Goal: Transaction & Acquisition: Obtain resource

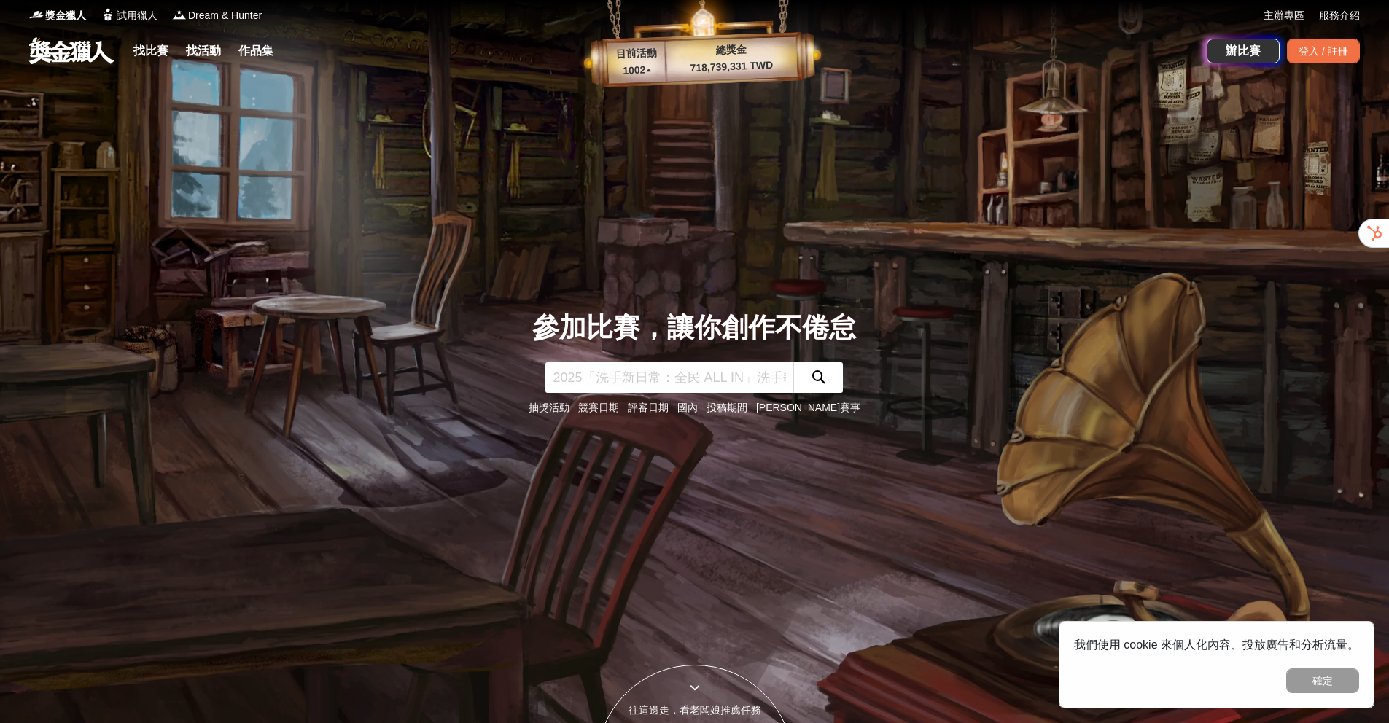
click at [641, 77] on p "1002 ▴" at bounding box center [636, 70] width 59 height 17
click at [639, 66] on p "1002 ▴" at bounding box center [636, 70] width 59 height 17
click at [622, 375] on input "text" at bounding box center [669, 377] width 248 height 31
click at [156, 56] on link "找比賽" at bounding box center [151, 51] width 47 height 20
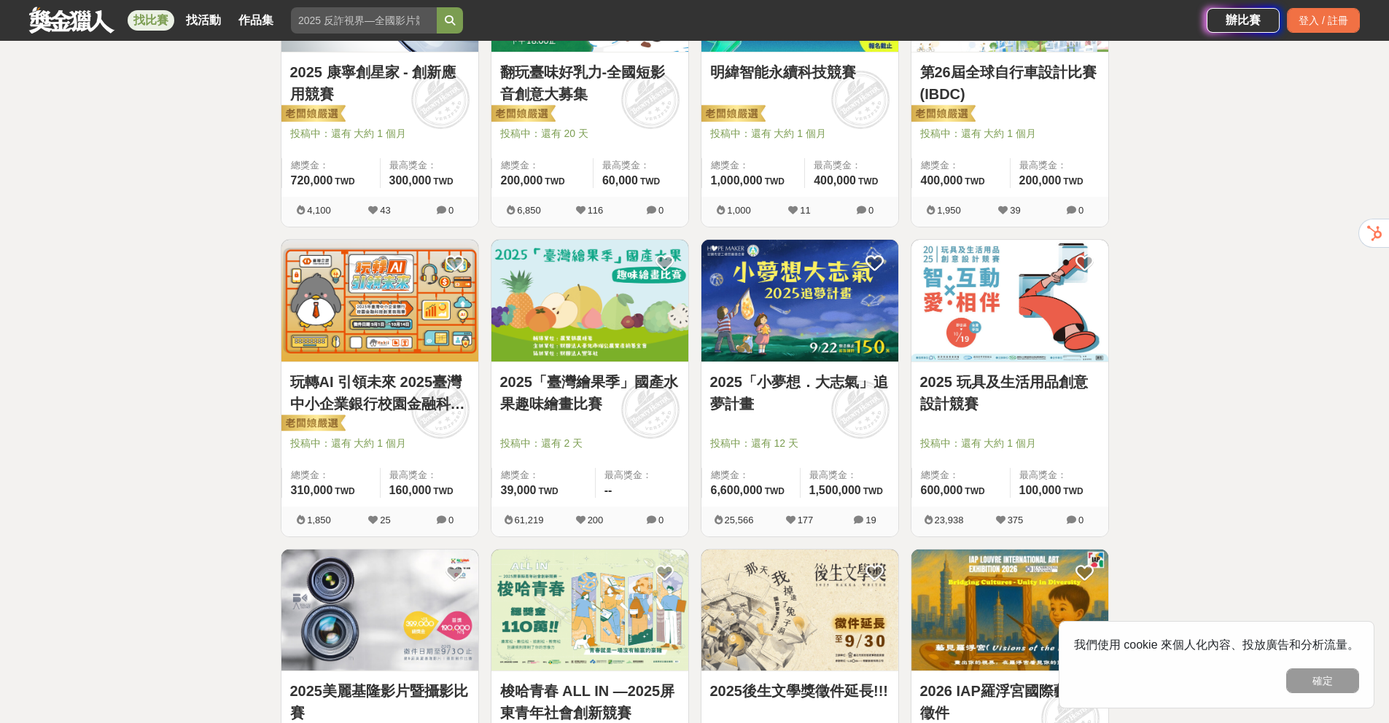
scroll to position [996, 0]
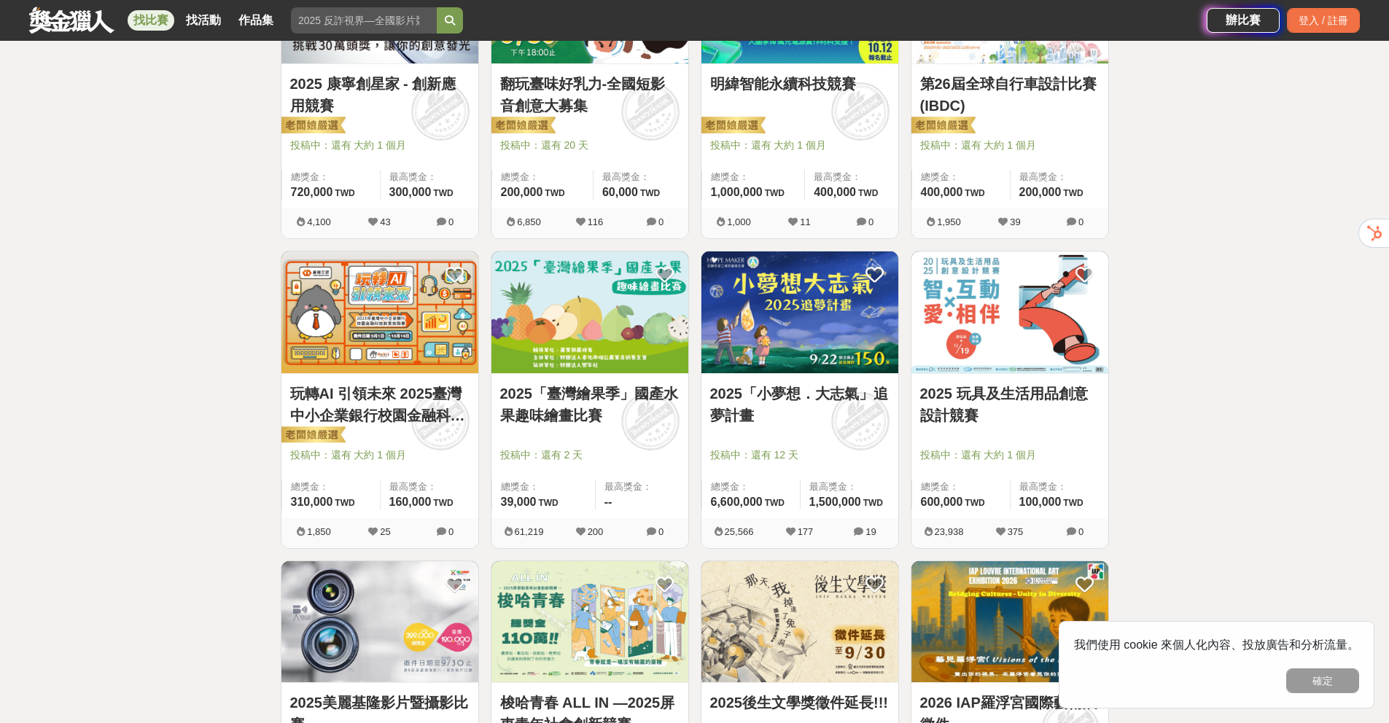
click at [453, 340] on img at bounding box center [379, 312] width 197 height 122
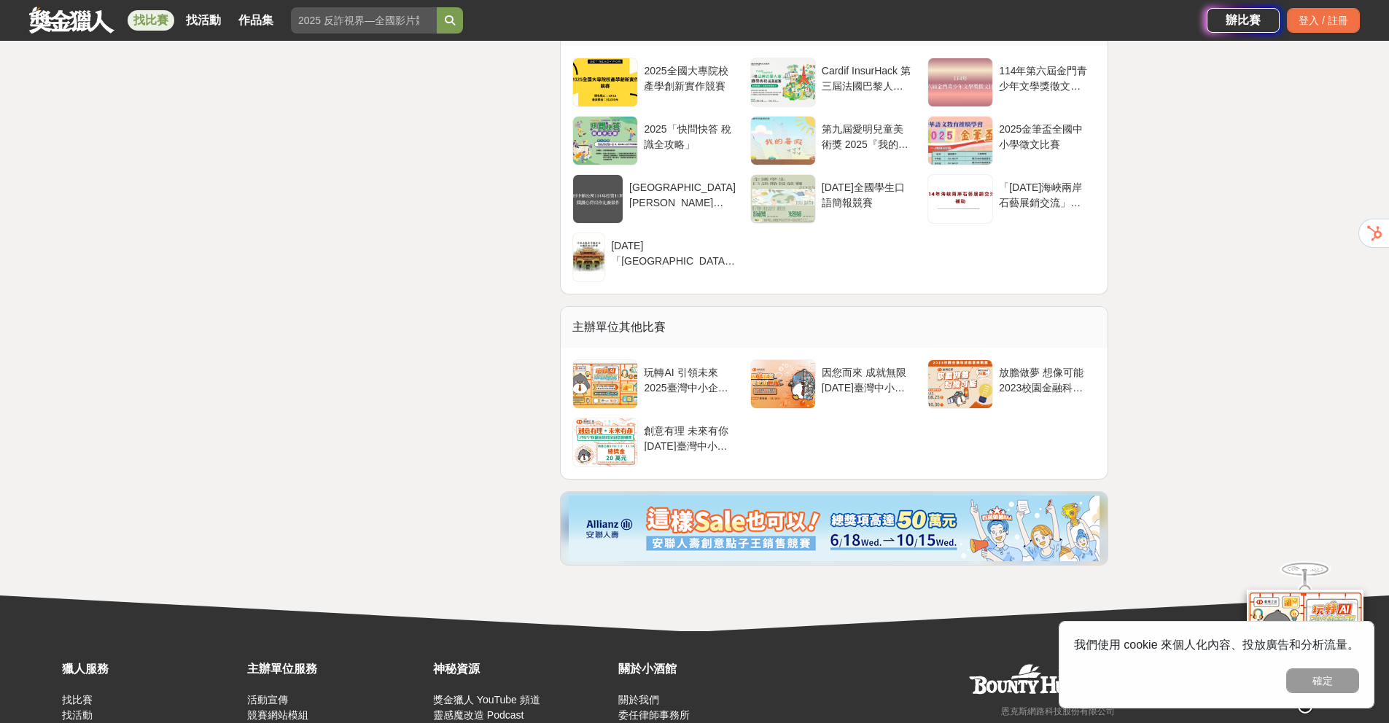
scroll to position [4042, 0]
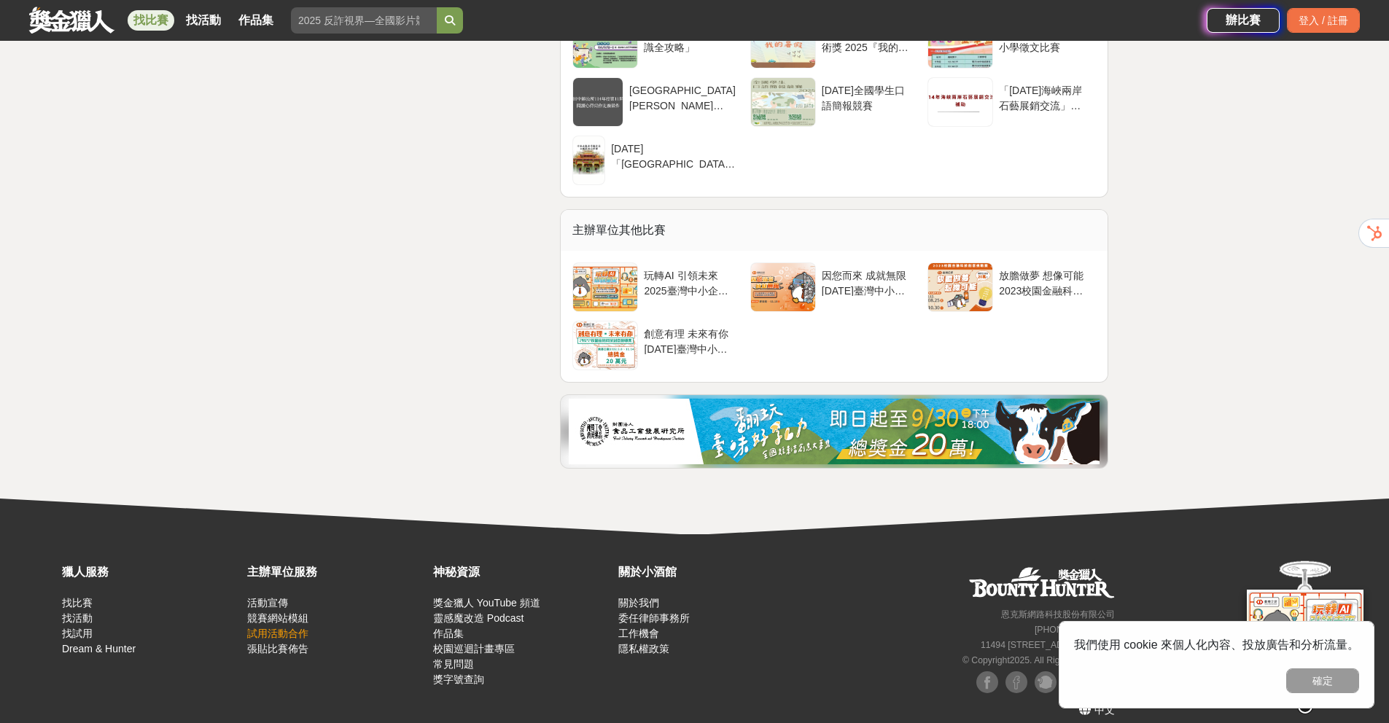
click at [305, 628] on link "試用活動合作" at bounding box center [277, 634] width 61 height 12
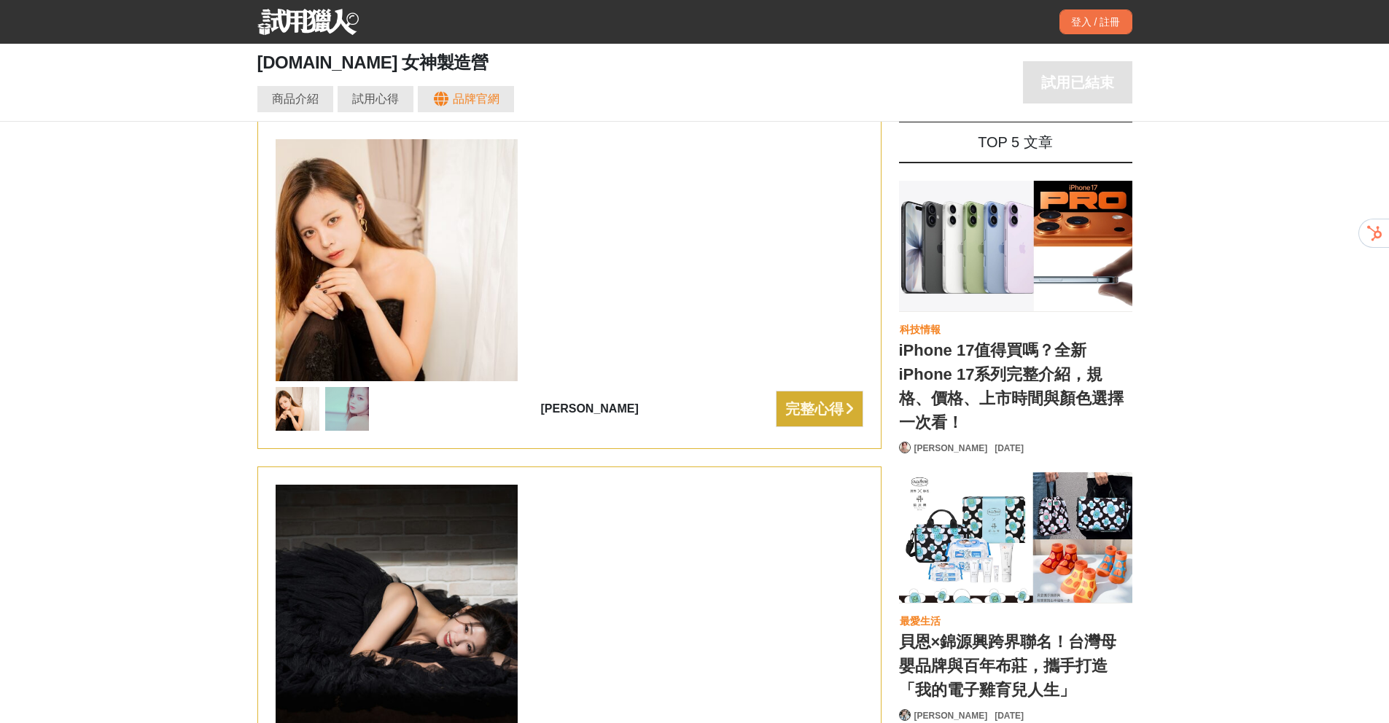
scroll to position [1820, 0]
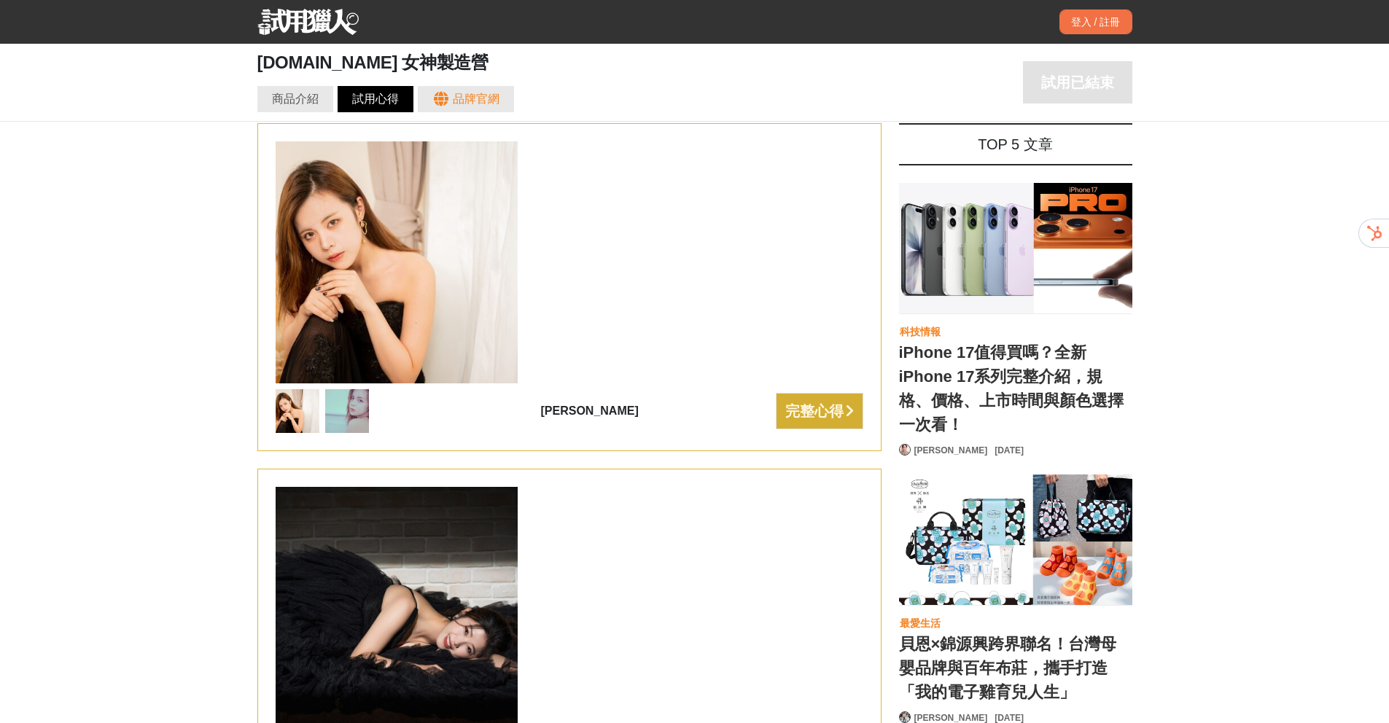
click at [364, 90] on div "試用心得" at bounding box center [375, 98] width 47 height 17
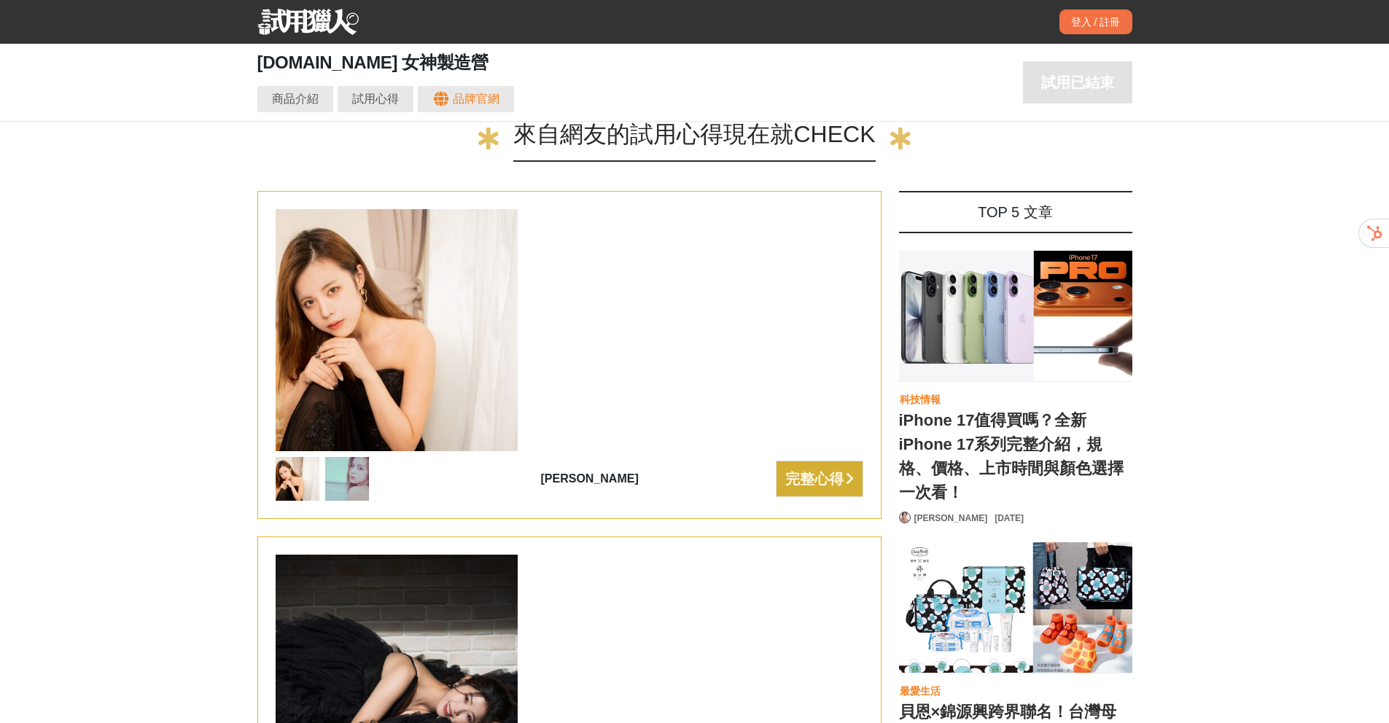
click at [818, 488] on div "完整心得" at bounding box center [814, 478] width 58 height 23
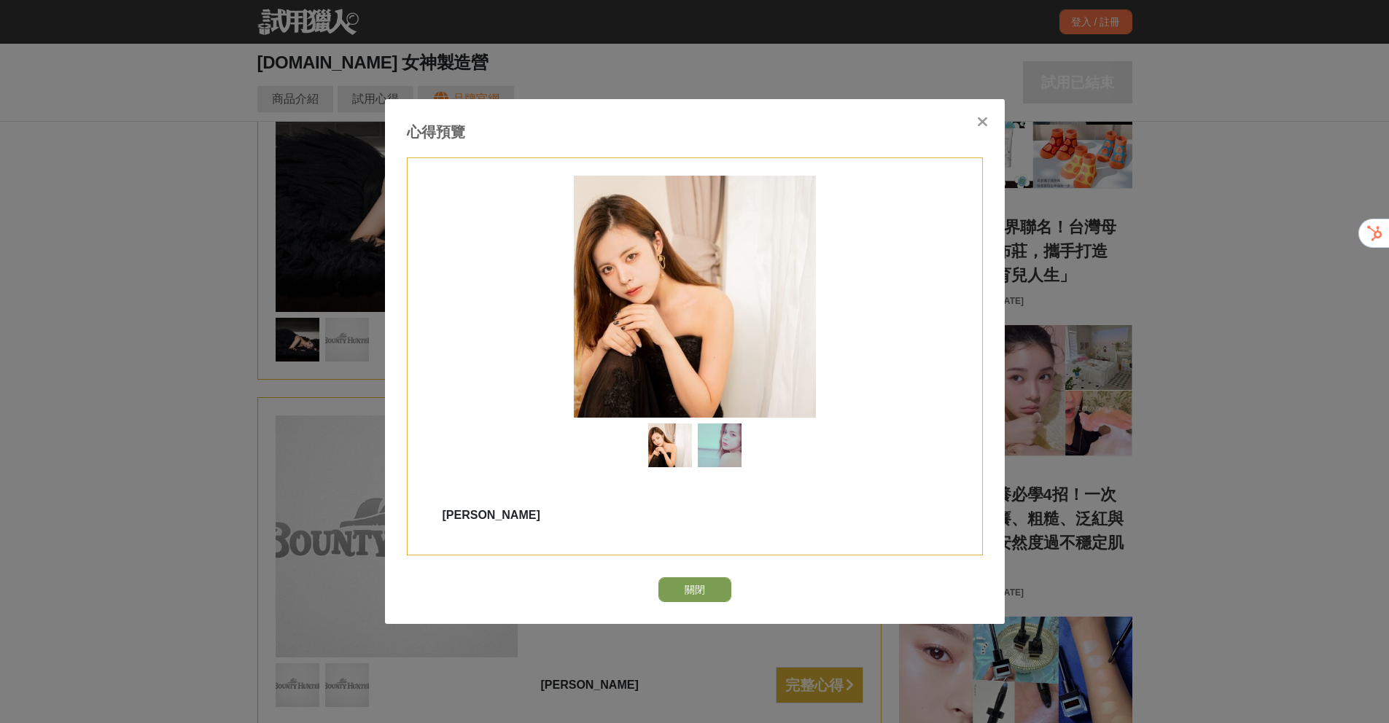
scroll to position [2236, 0]
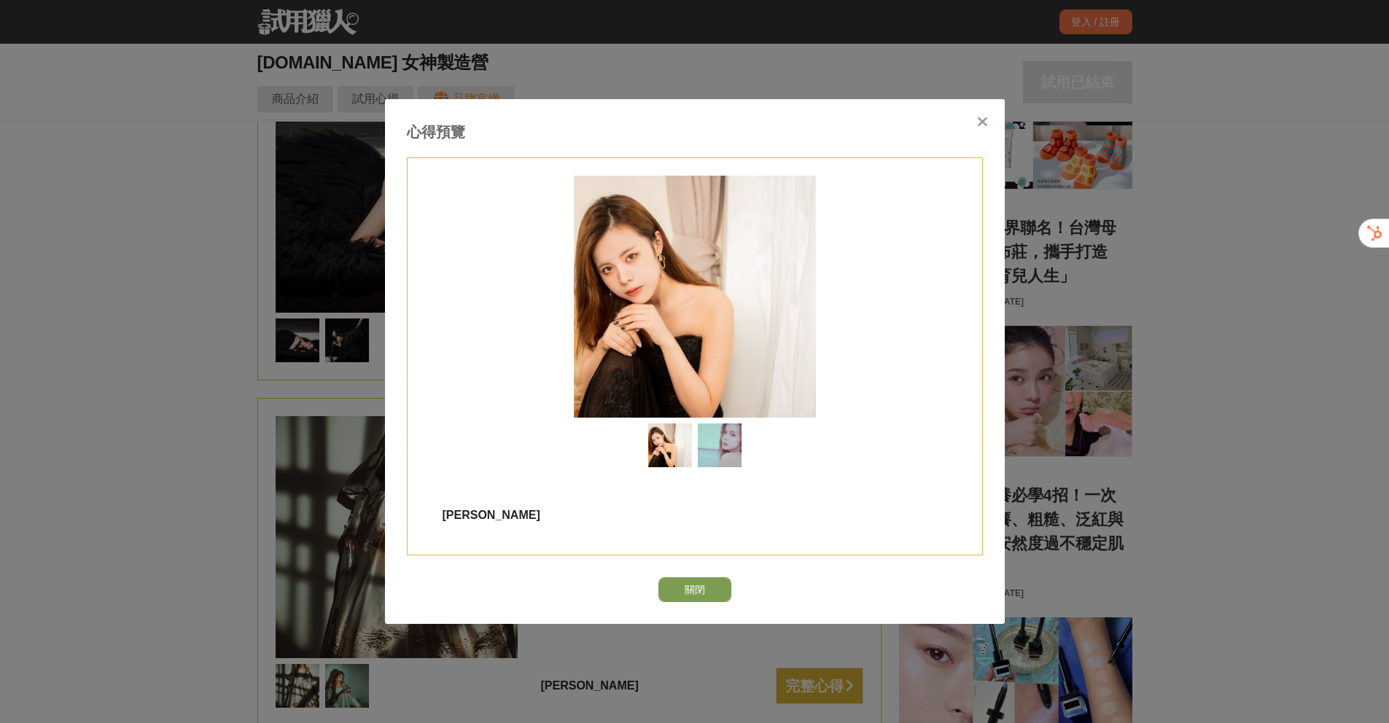
click at [983, 119] on icon at bounding box center [982, 121] width 11 height 15
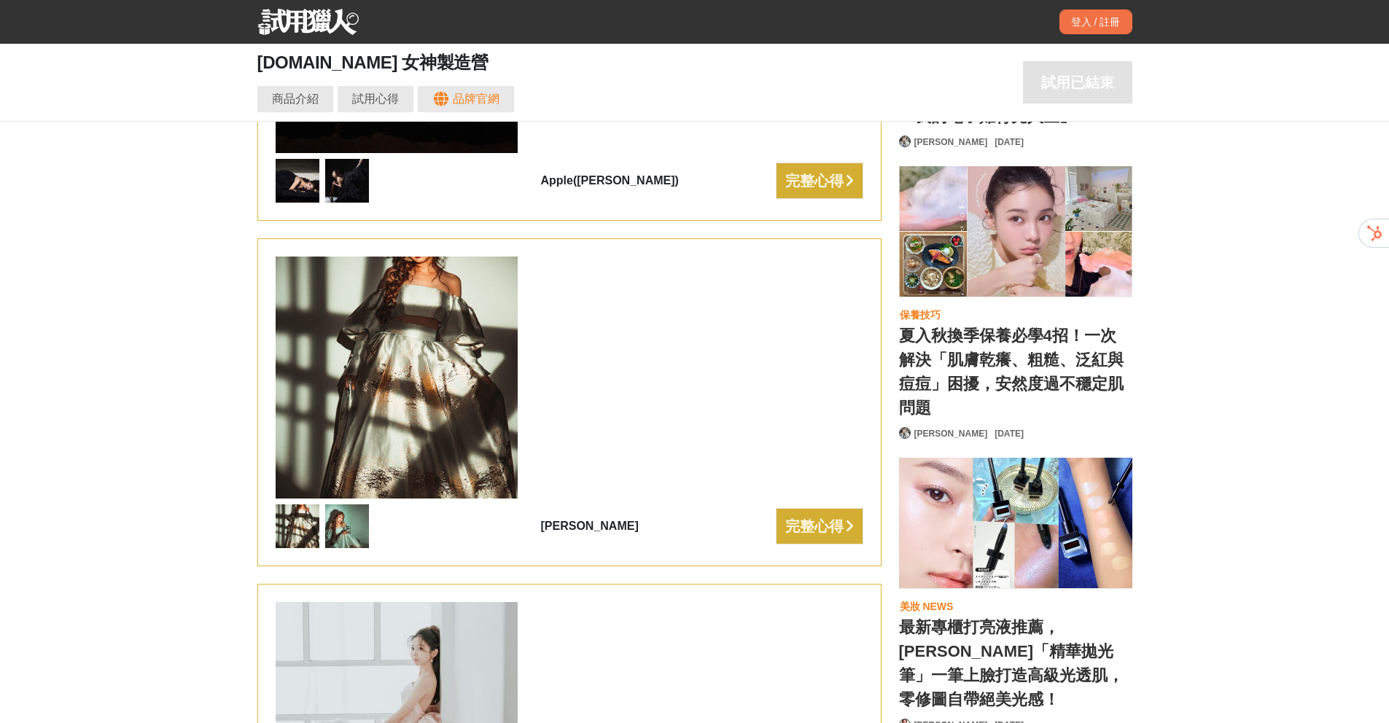
scroll to position [2613, 0]
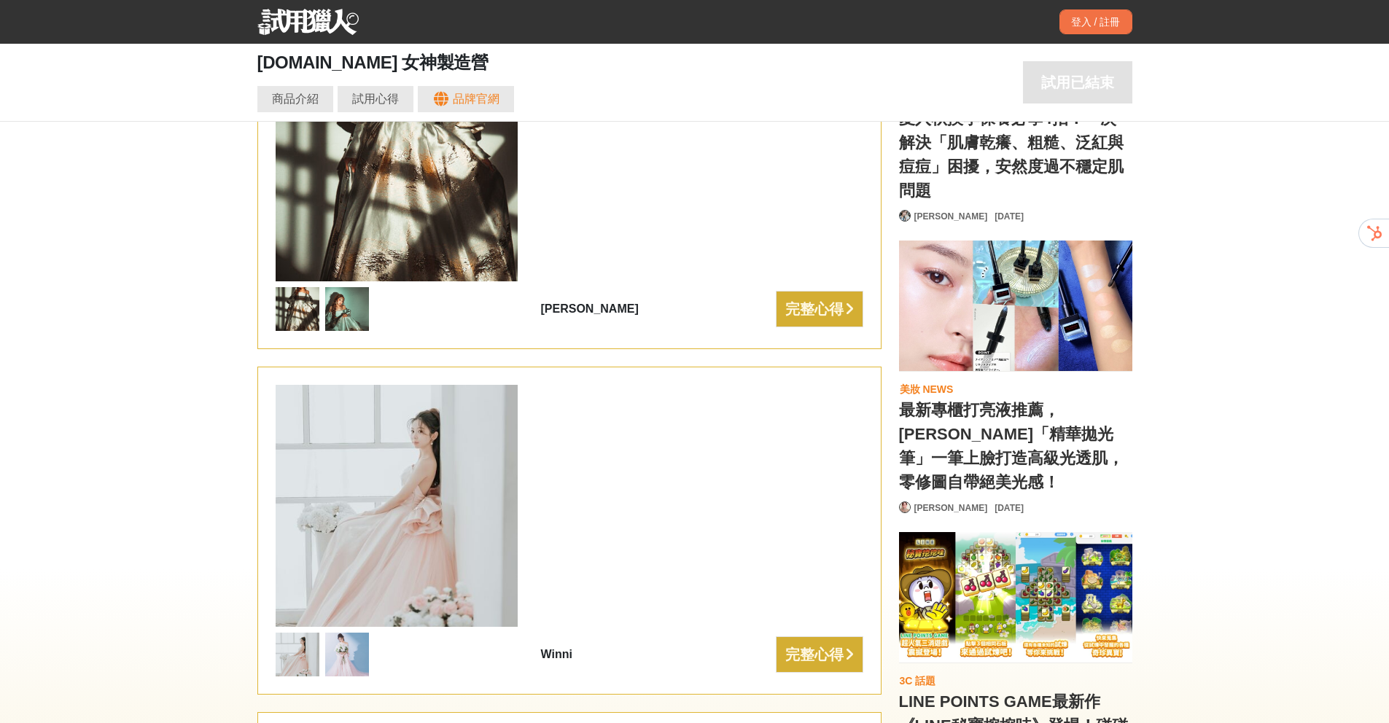
click at [825, 643] on div "完整心得" at bounding box center [814, 654] width 58 height 23
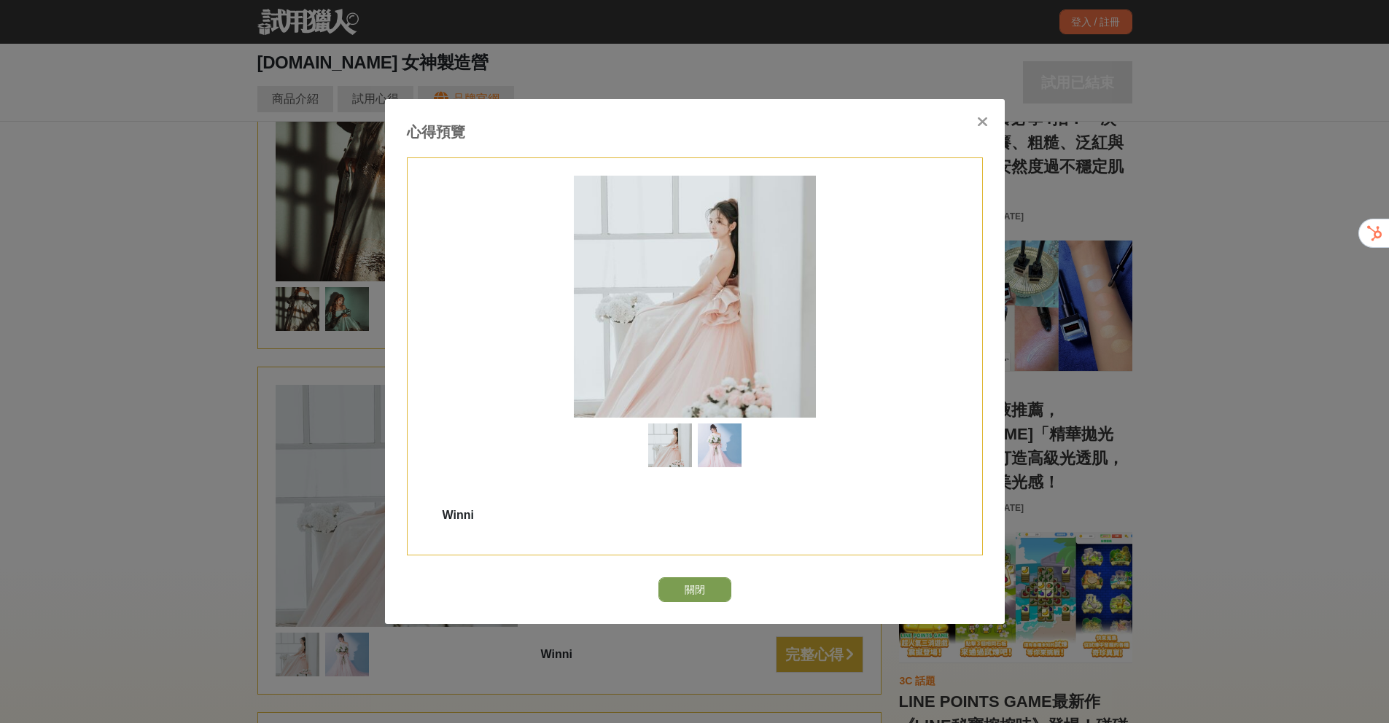
click at [981, 120] on icon at bounding box center [982, 121] width 11 height 15
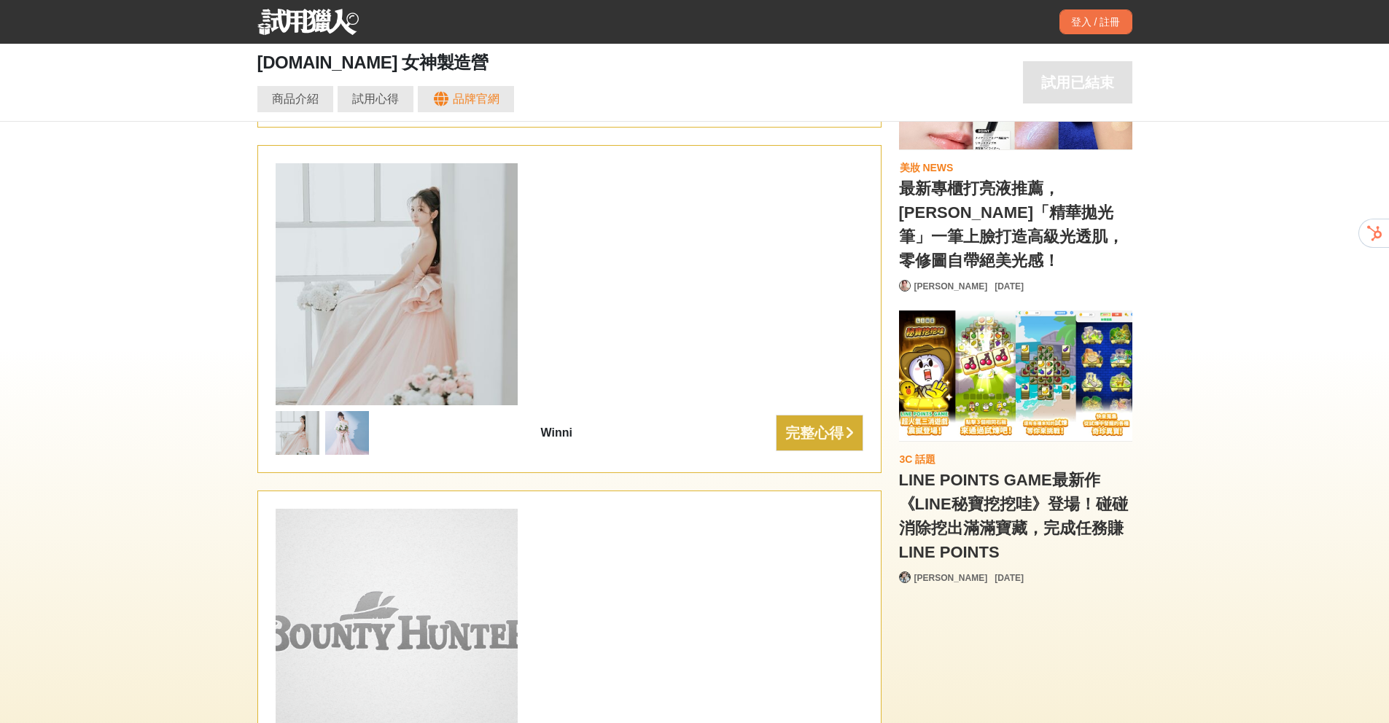
scroll to position [3115, 0]
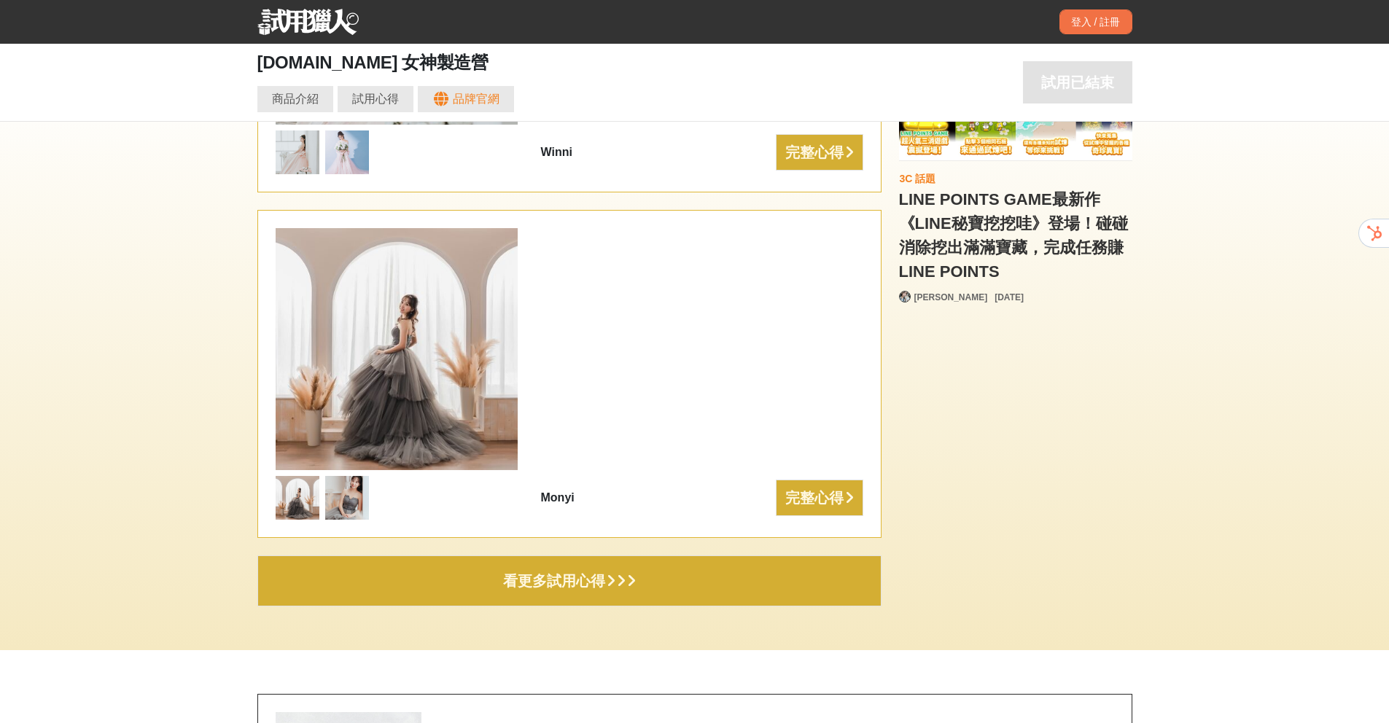
click at [636, 592] on button "看更多試用心得" at bounding box center [569, 580] width 624 height 51
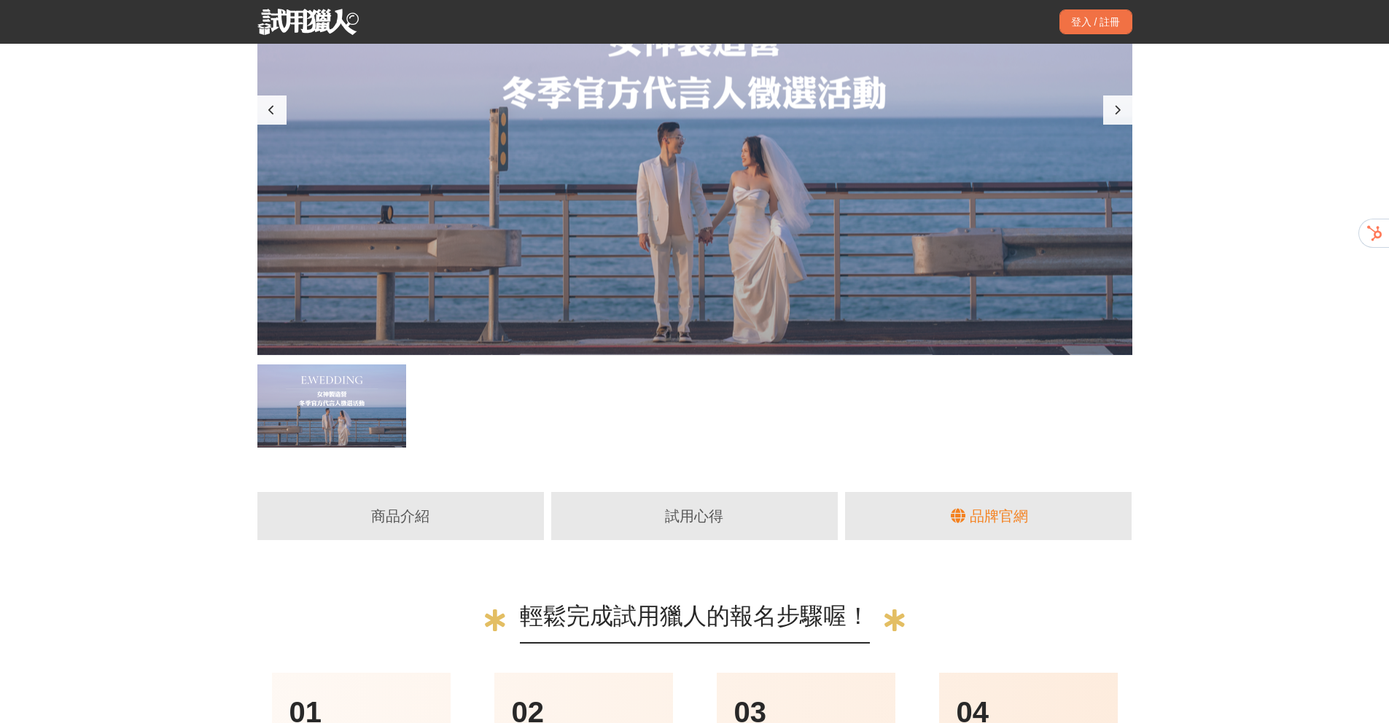
scroll to position [462, 0]
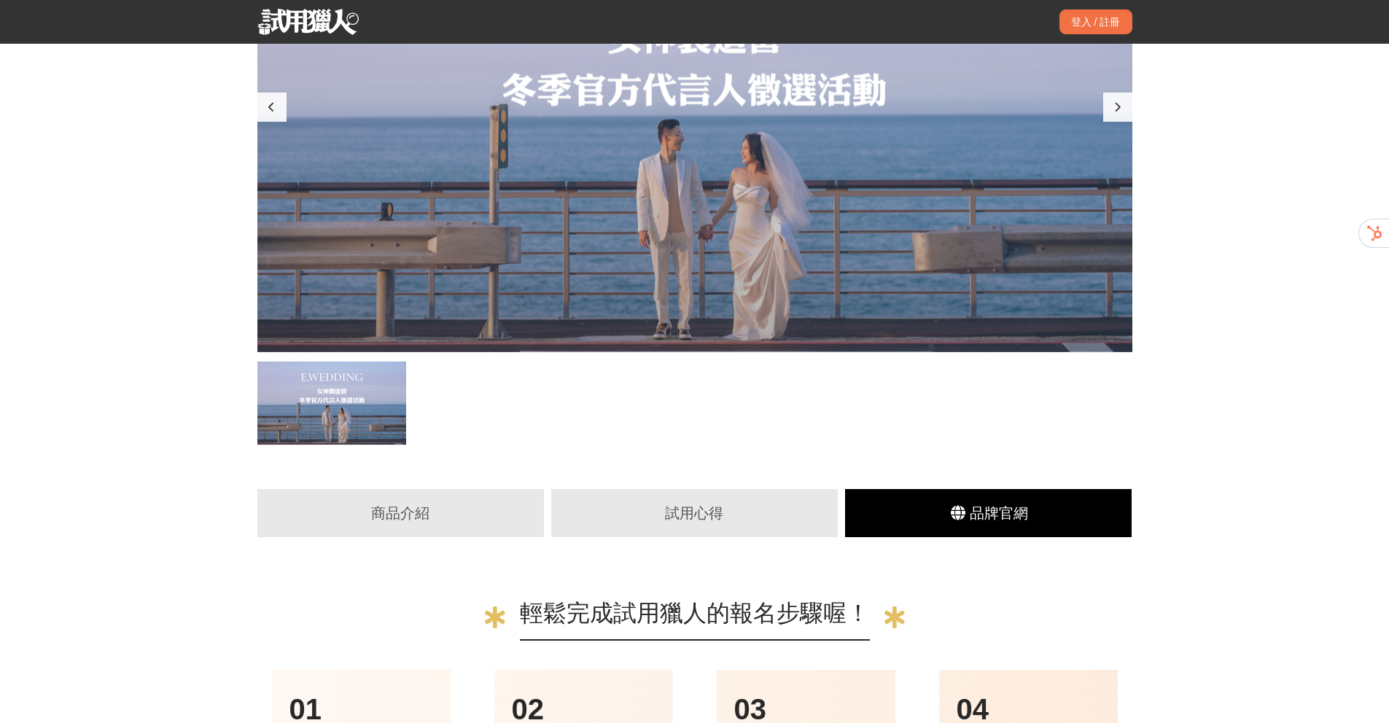
click at [984, 527] on link "品牌官網" at bounding box center [988, 513] width 286 height 48
